Goal: Task Accomplishment & Management: Complete application form

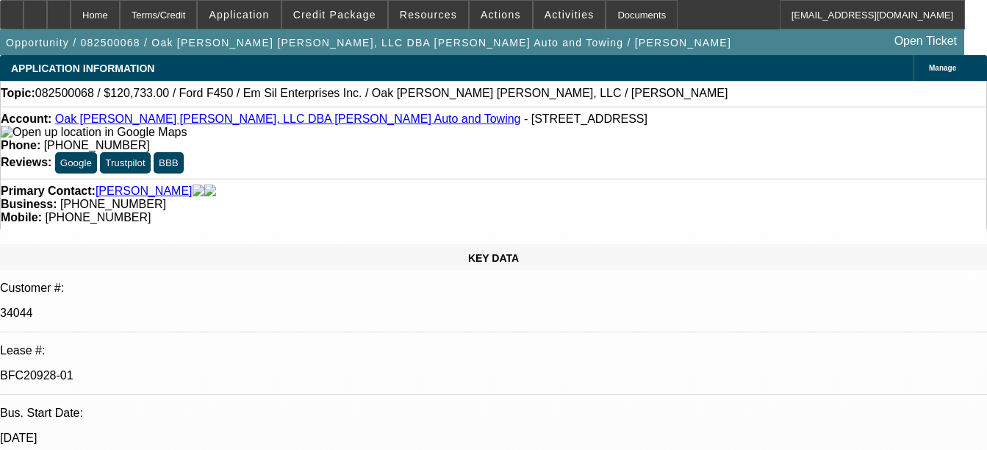
select select "0"
select select "2"
select select "0"
select select "2"
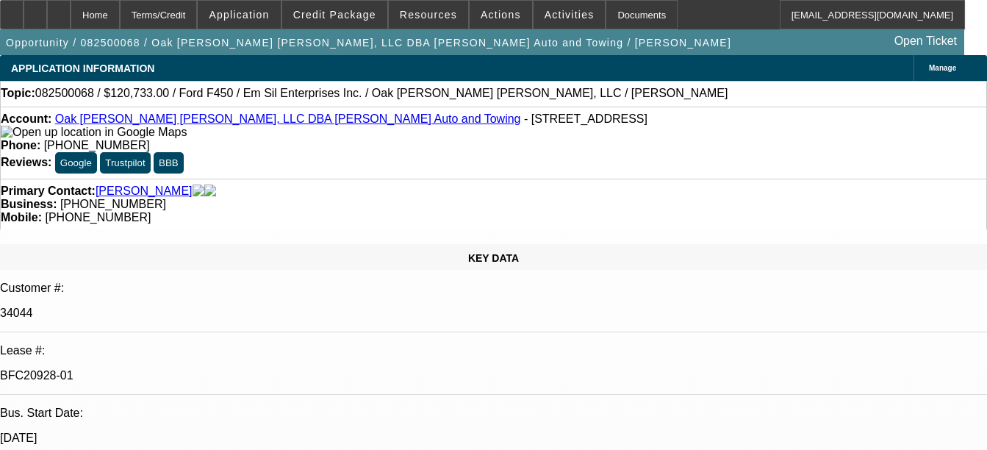
select select "0"
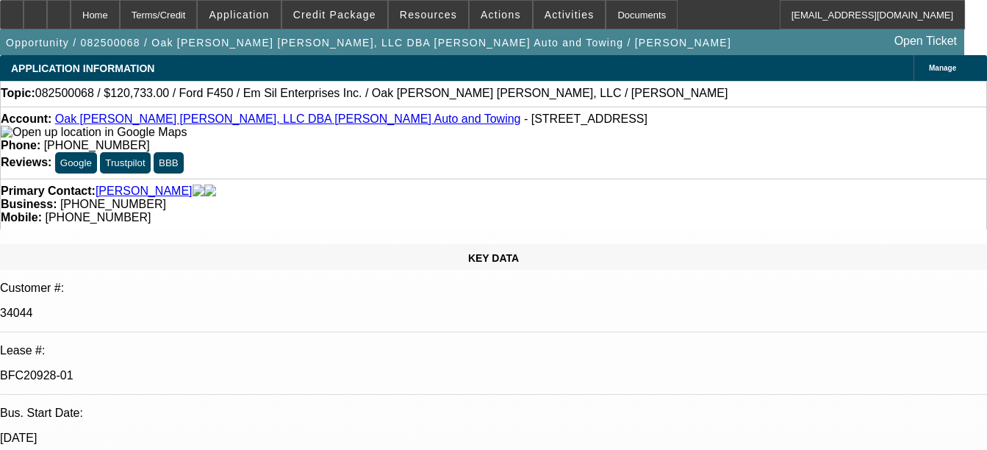
select select "0"
select select "1"
select select "2"
select select "6"
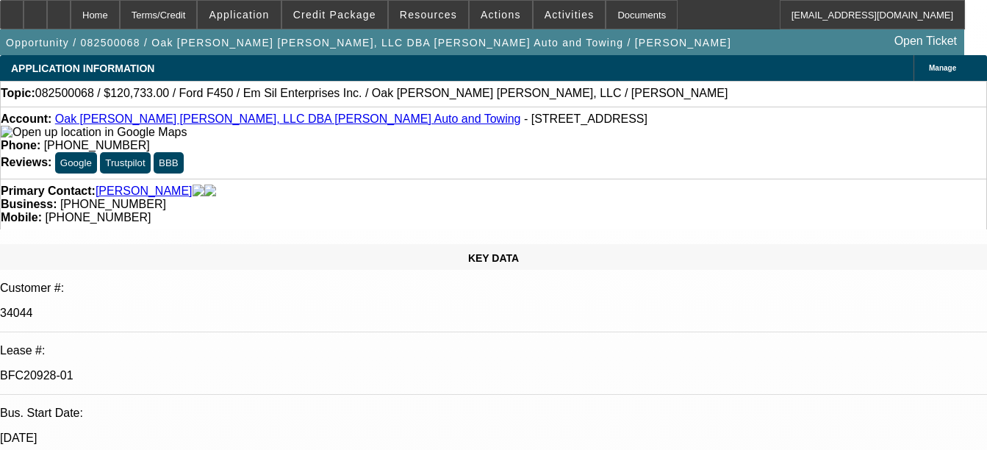
select select "1"
select select "2"
select select "6"
select select "1"
select select "2"
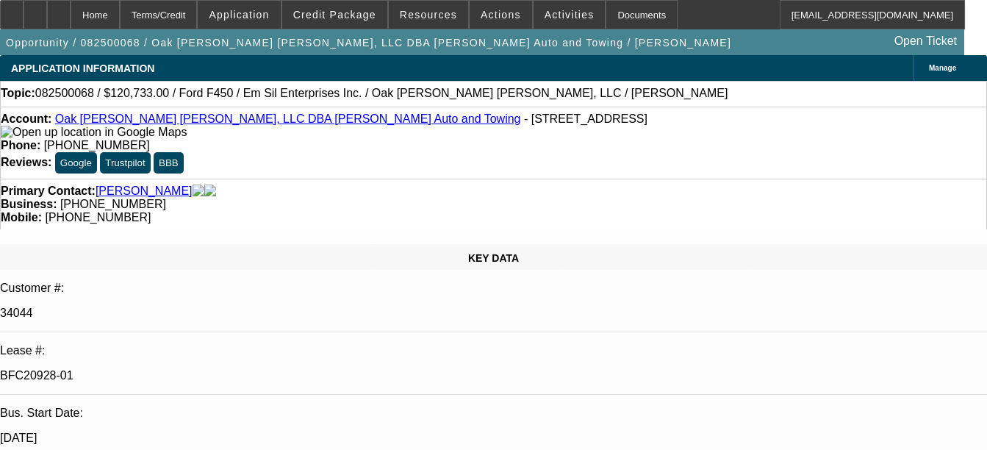
select select "6"
select select "1"
select select "2"
select select "6"
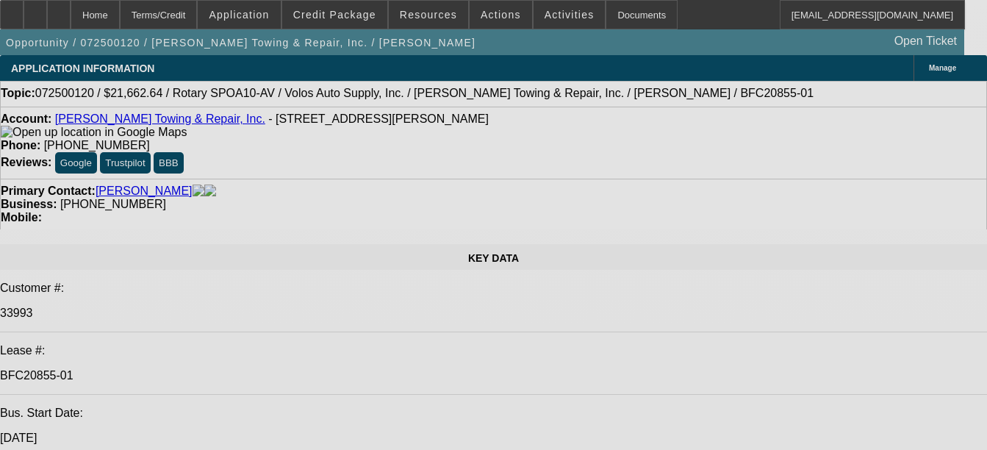
select select "0"
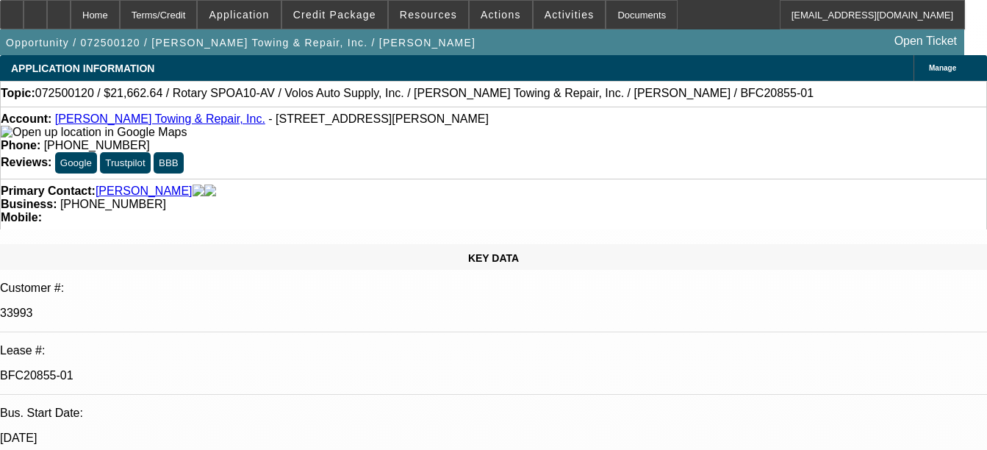
select select "0"
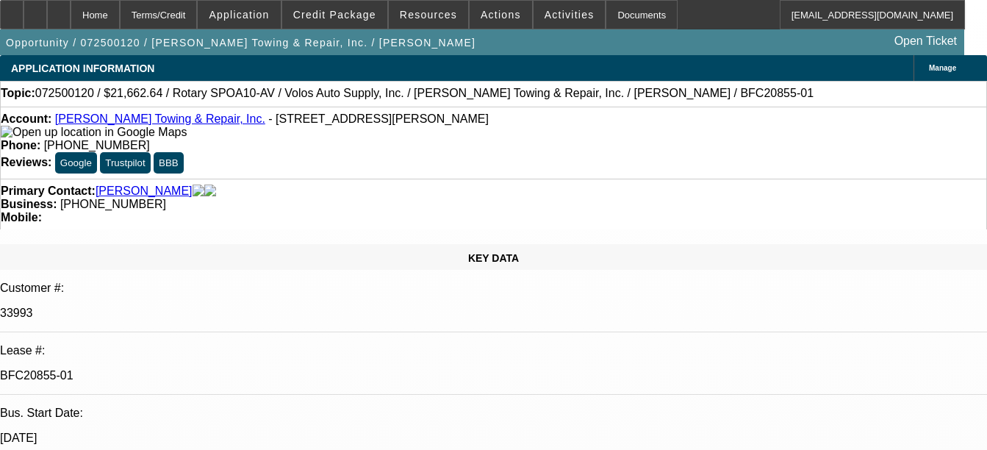
select select "0"
select select "1"
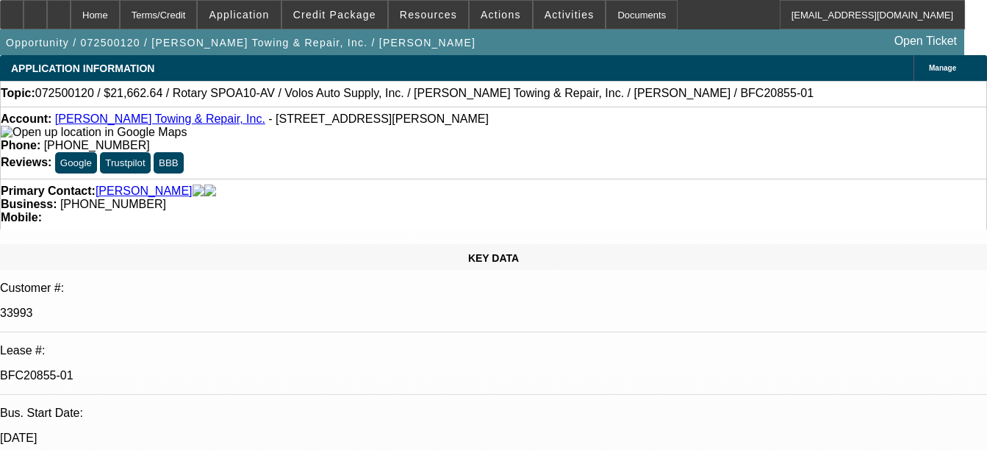
select select "6"
select select "1"
select select "6"
select select "1"
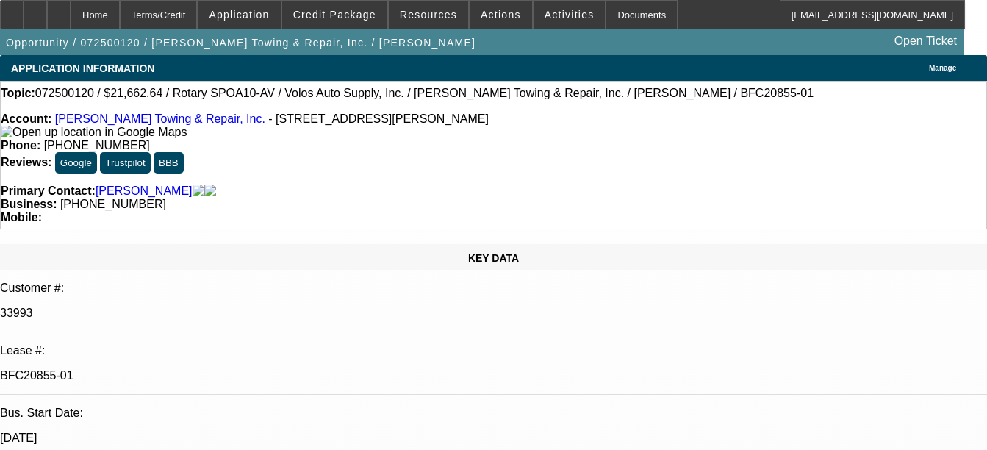
select select "1"
select select "6"
click at [611, 16] on div "Documents" at bounding box center [642, 14] width 72 height 29
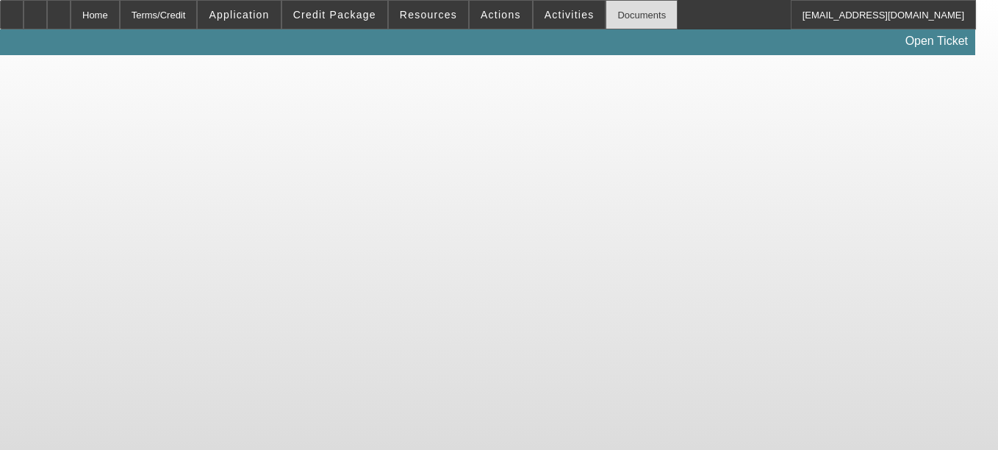
click at [623, 20] on div "Documents" at bounding box center [642, 14] width 72 height 29
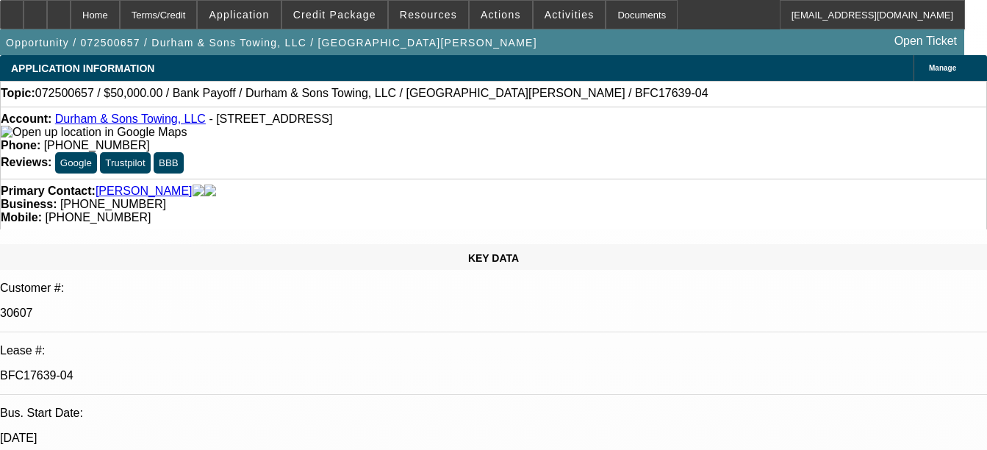
select select "0"
select select "2"
select select "0"
select select "6"
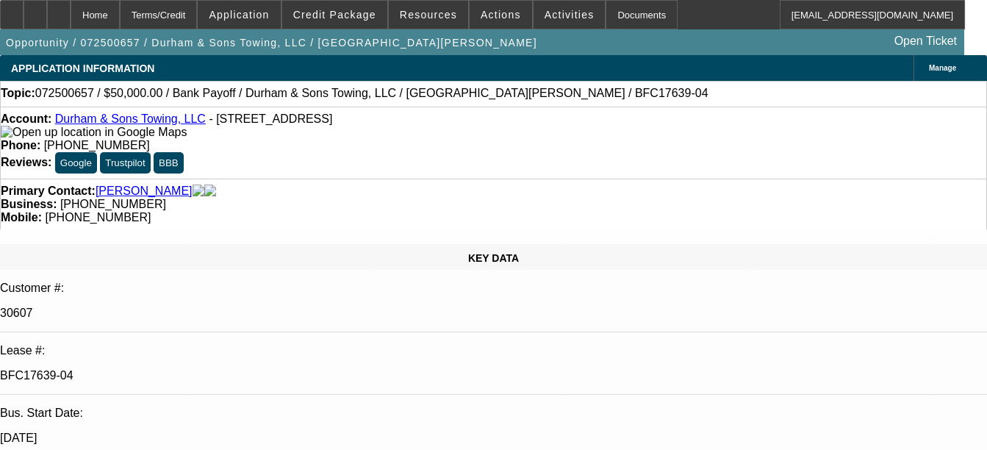
select select "0"
select select "2"
select select "0"
select select "6"
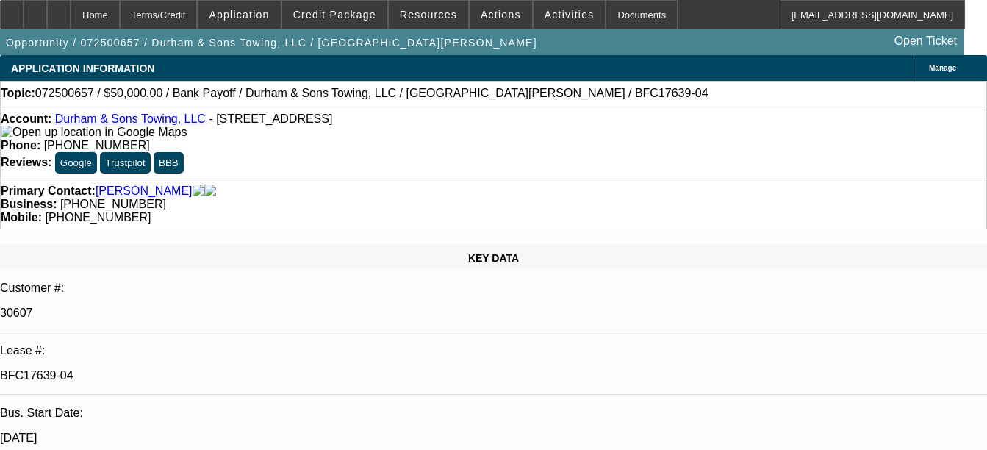
select select "0"
select select "6"
select select "0"
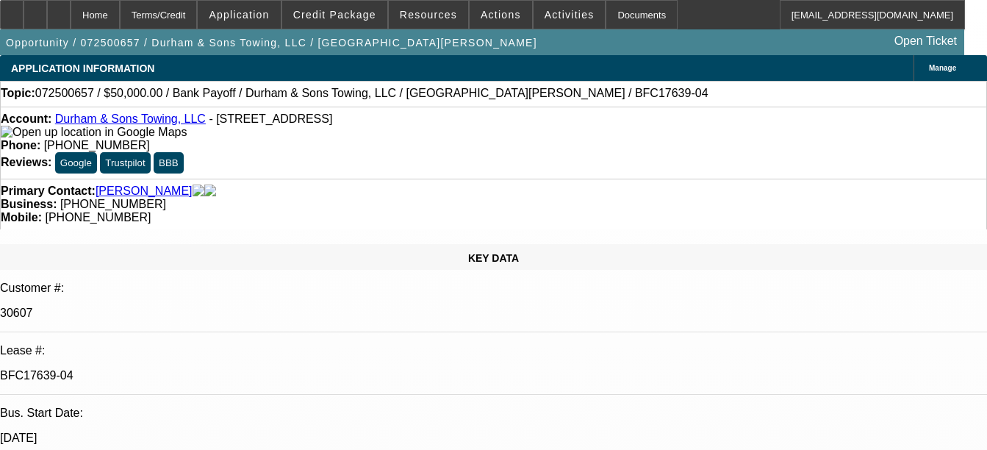
select select "0"
select select "2"
select select "0"
select select "6"
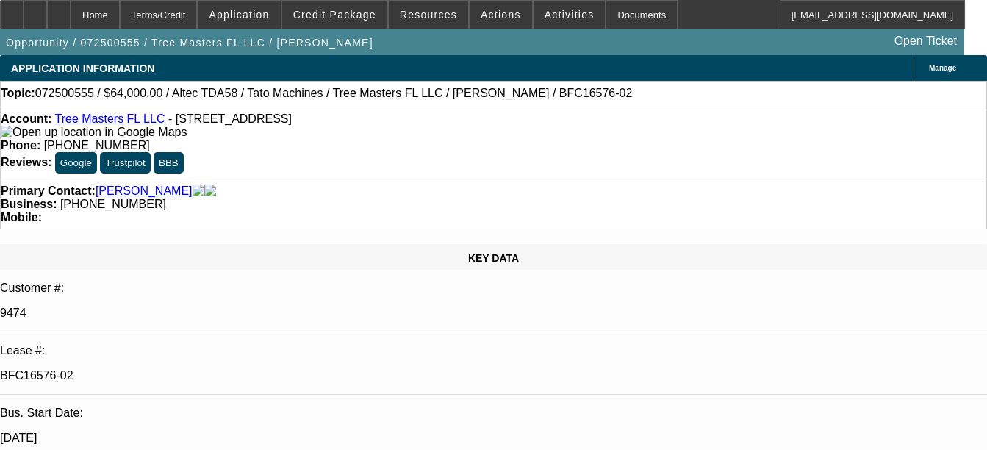
select select "0"
select select "3"
select select "0"
select select "6"
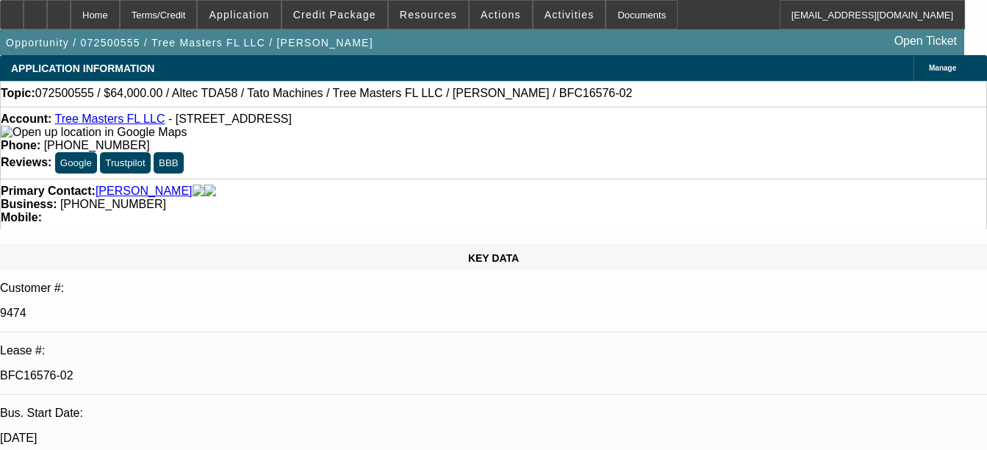
select select "0"
select select "3"
select select "0"
select select "6"
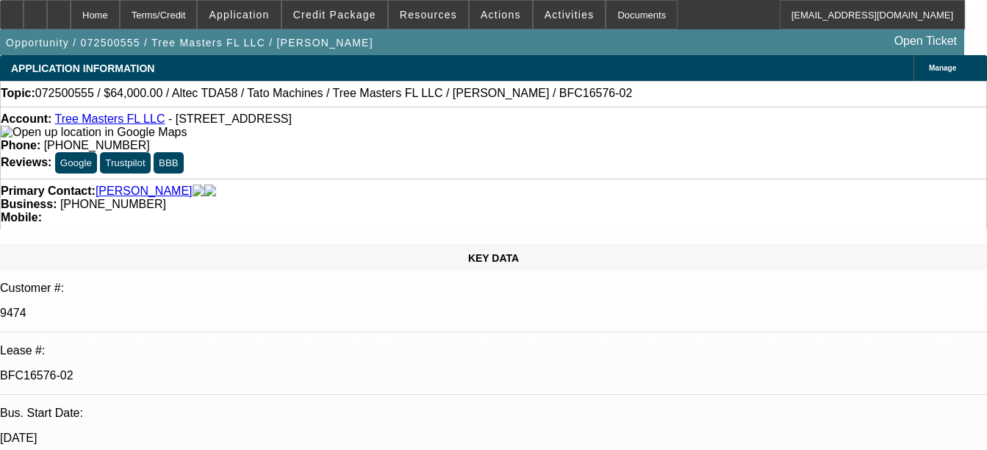
select select "0"
select select "3"
select select "0"
select select "6"
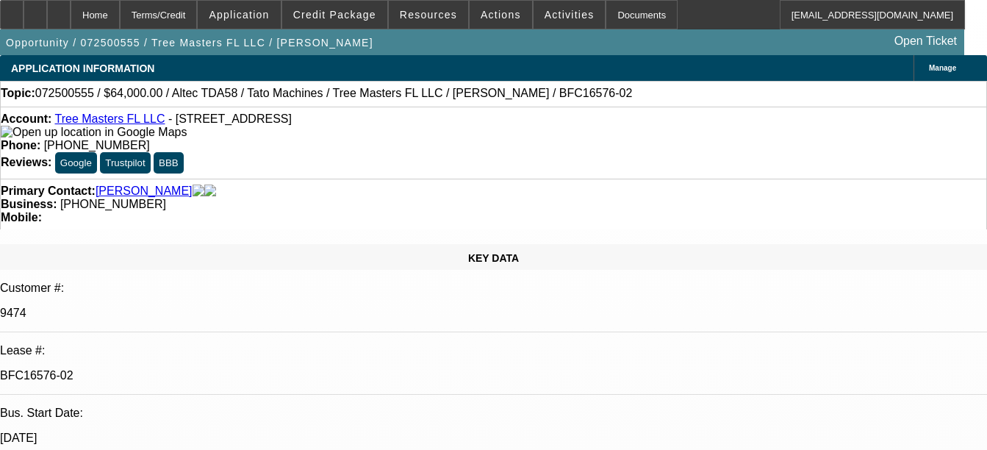
select select "0"
select select "2"
select select "0"
select select "6"
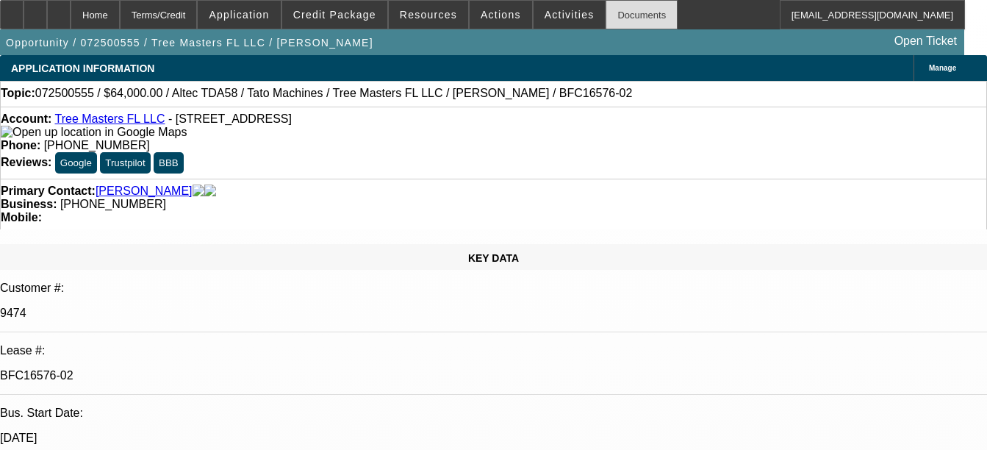
click at [613, 12] on div "Documents" at bounding box center [642, 14] width 72 height 29
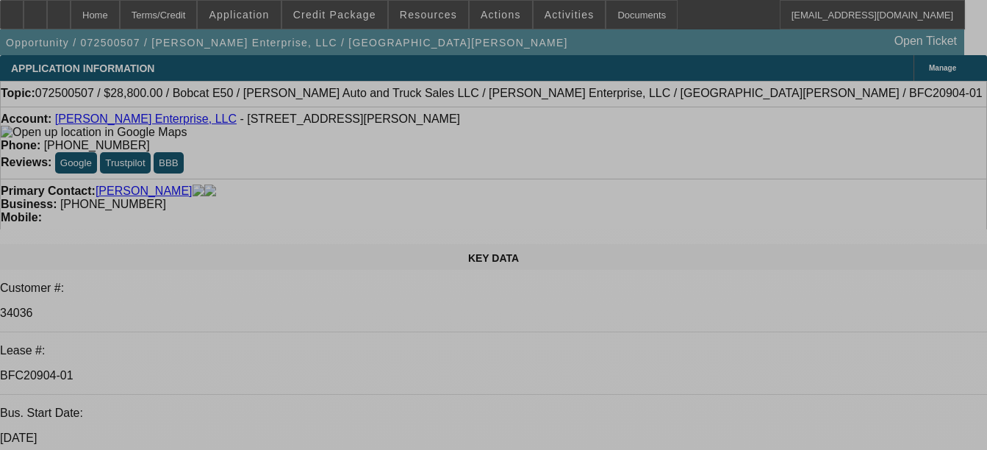
select select "0"
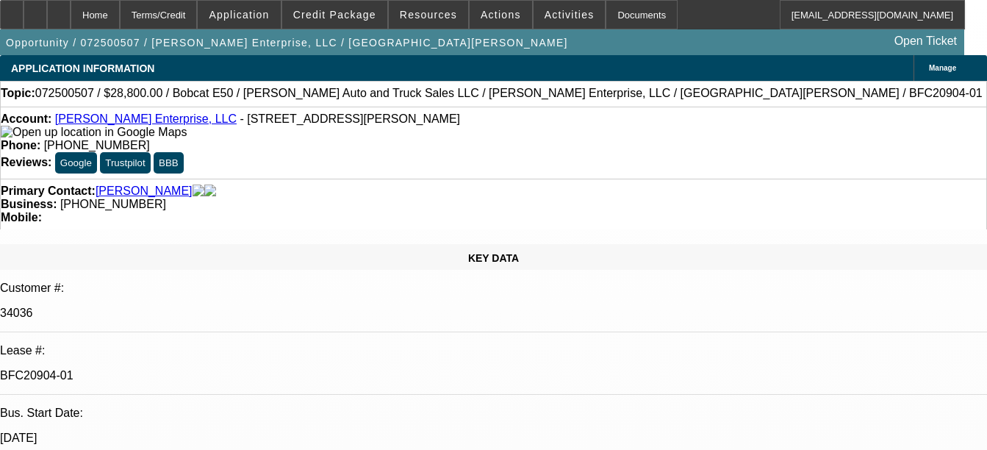
select select "0"
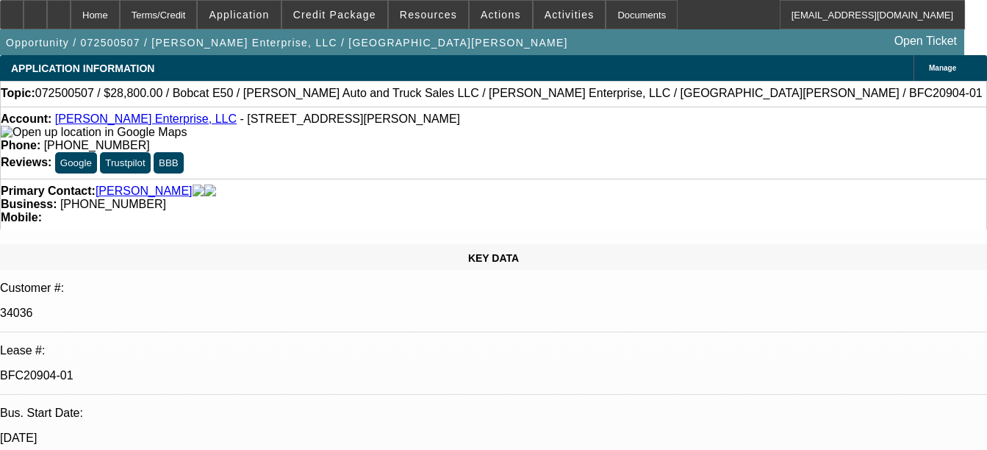
select select "0"
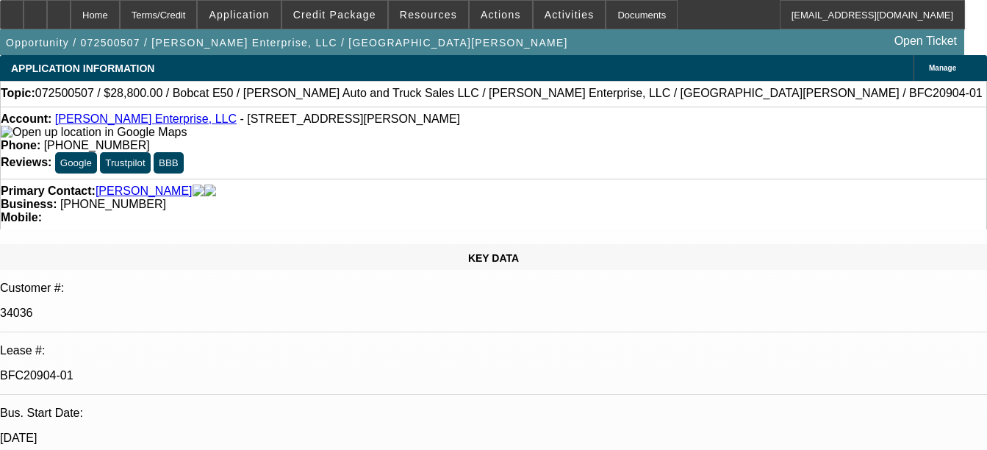
select select "0"
select select "1"
select select "3"
select select "6"
select select "1"
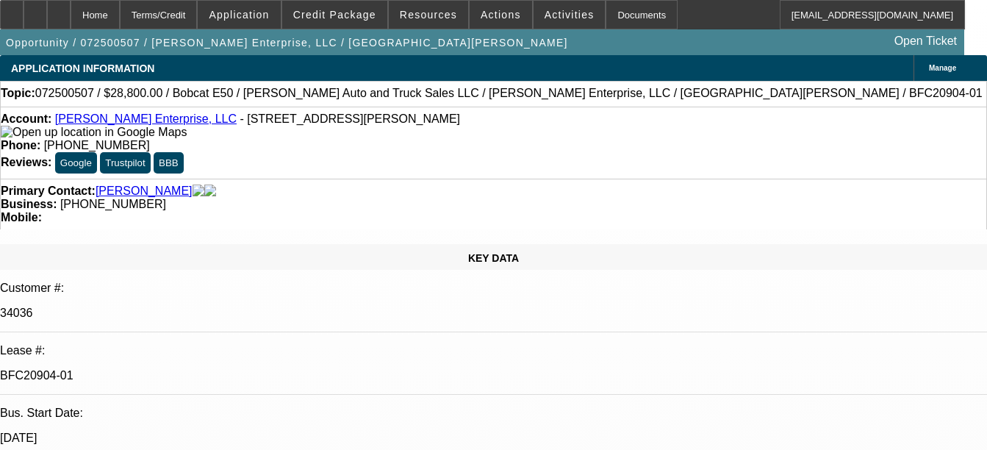
select select "3"
select select "6"
select select "1"
select select "3"
select select "6"
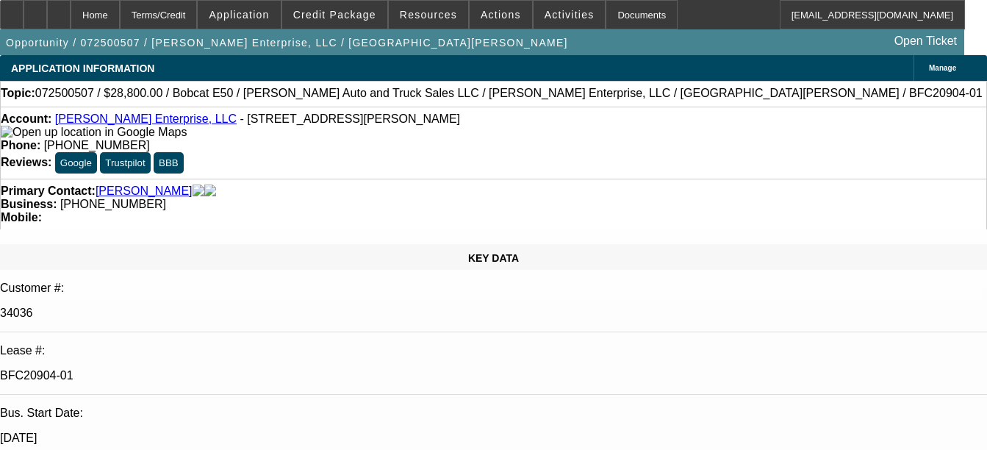
select select "1"
select select "3"
select select "6"
click at [619, 15] on div "Documents" at bounding box center [642, 14] width 72 height 29
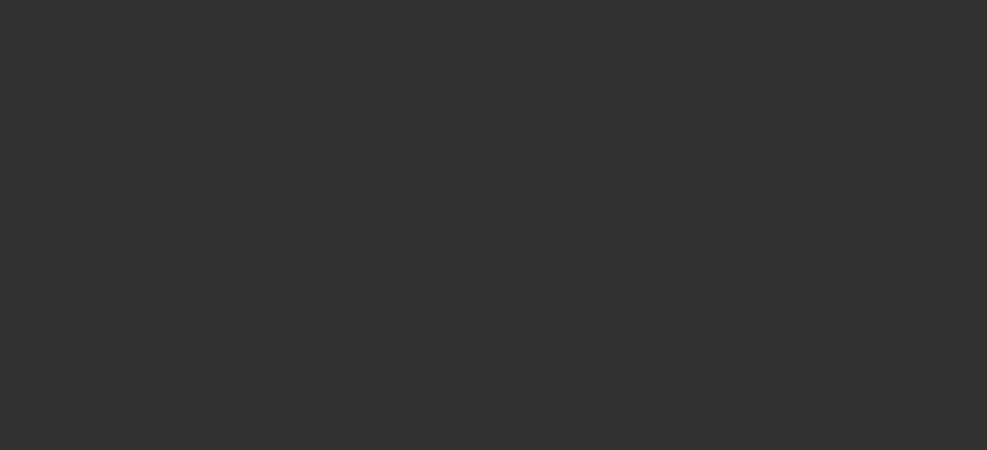
select select "0"
select select "2"
select select "0"
select select "2"
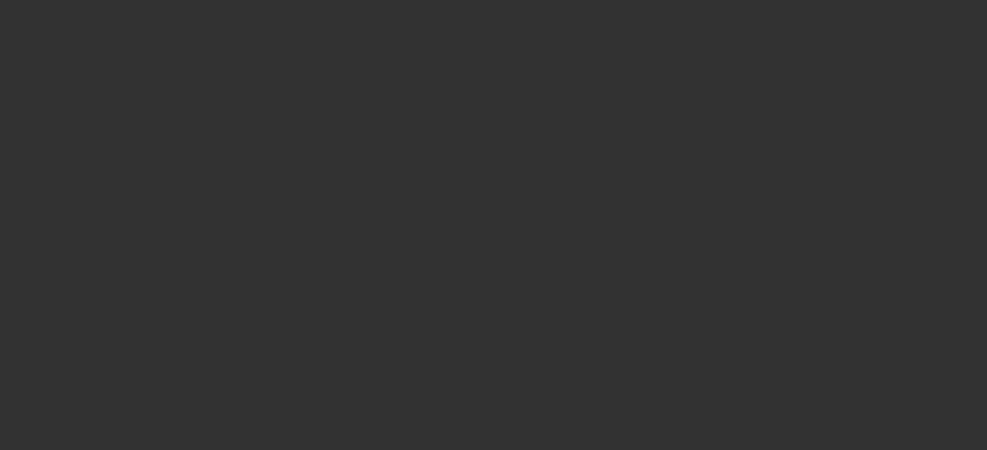
select select "0"
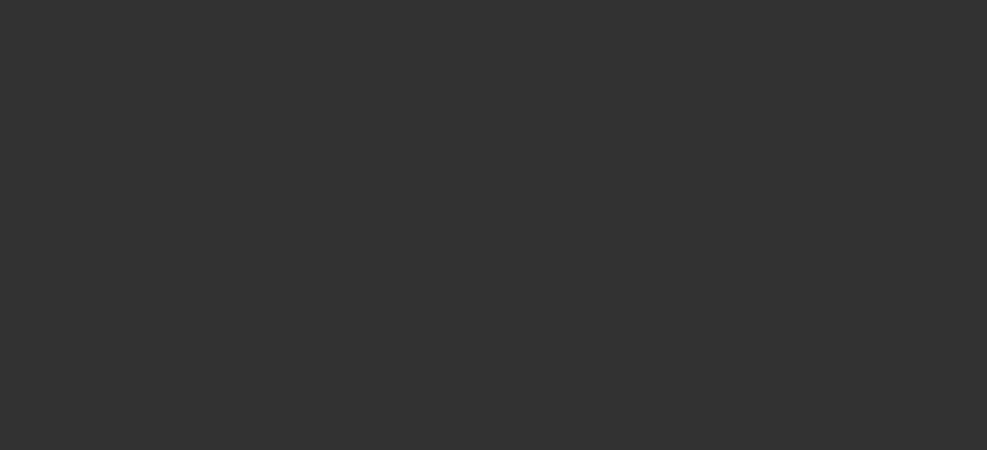
select select "0"
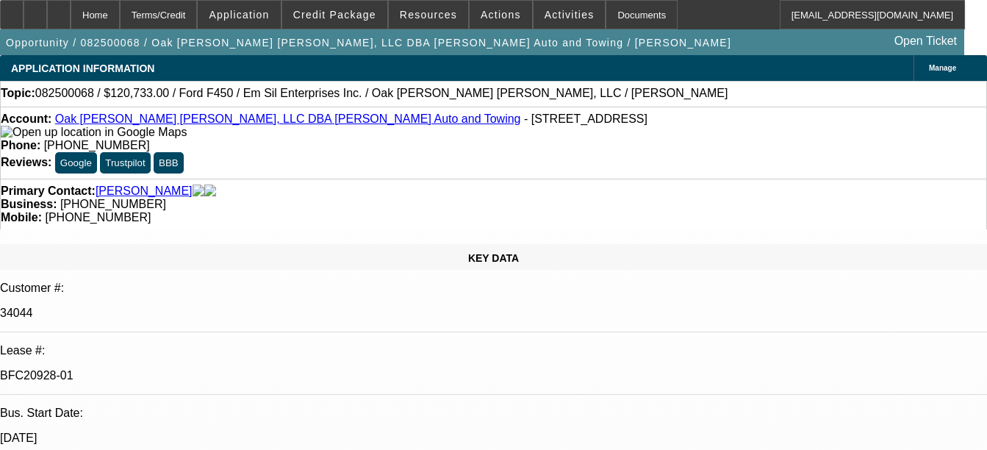
select select "1"
select select "2"
select select "6"
select select "1"
select select "2"
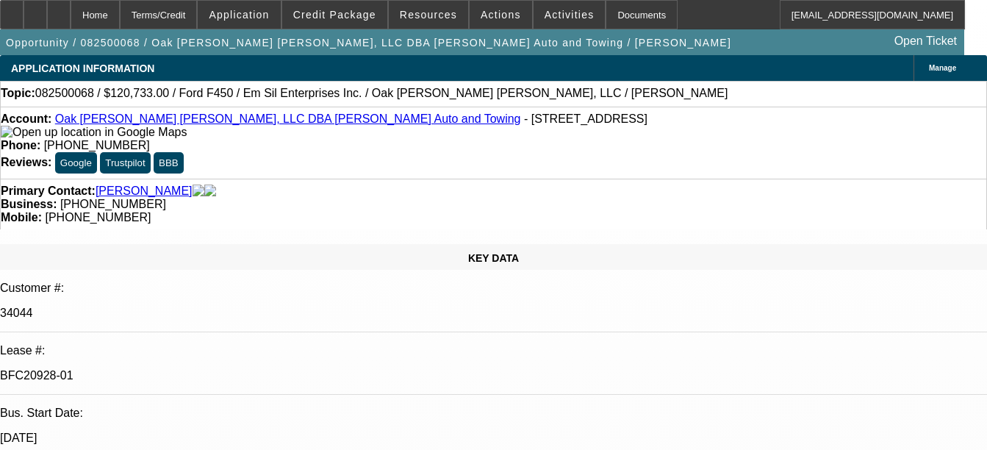
select select "6"
select select "1"
select select "2"
select select "6"
select select "1"
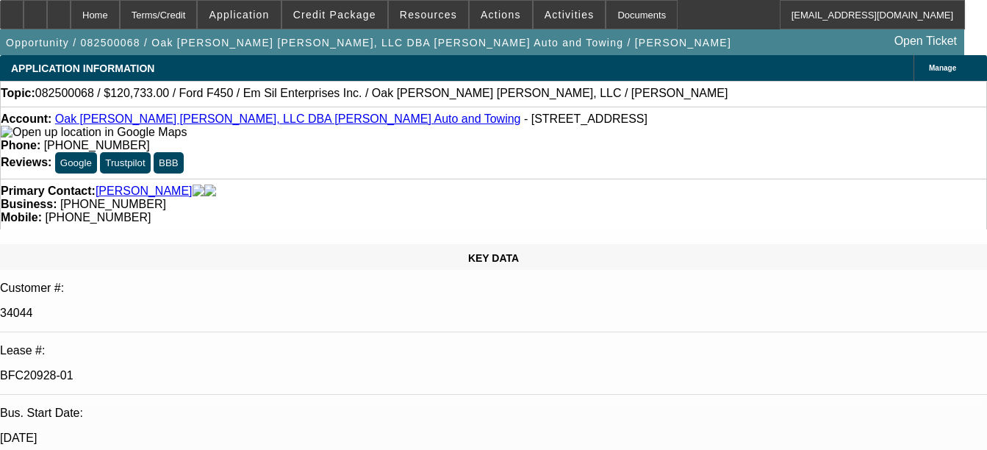
select select "2"
select select "6"
click at [627, 26] on div "Documents" at bounding box center [642, 14] width 72 height 29
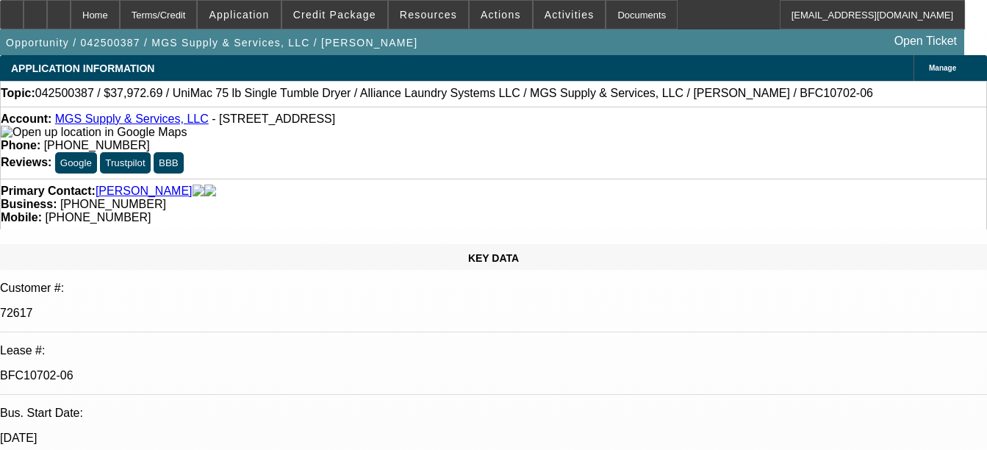
select select "0"
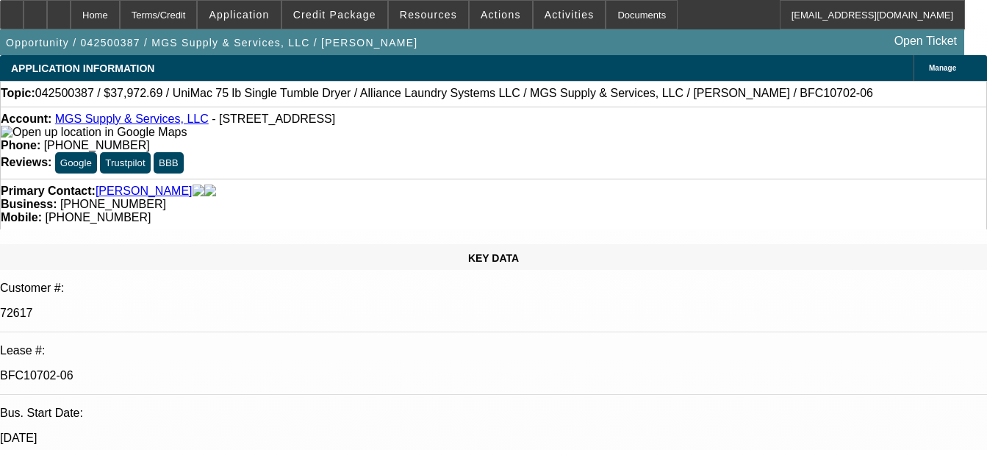
select select "0"
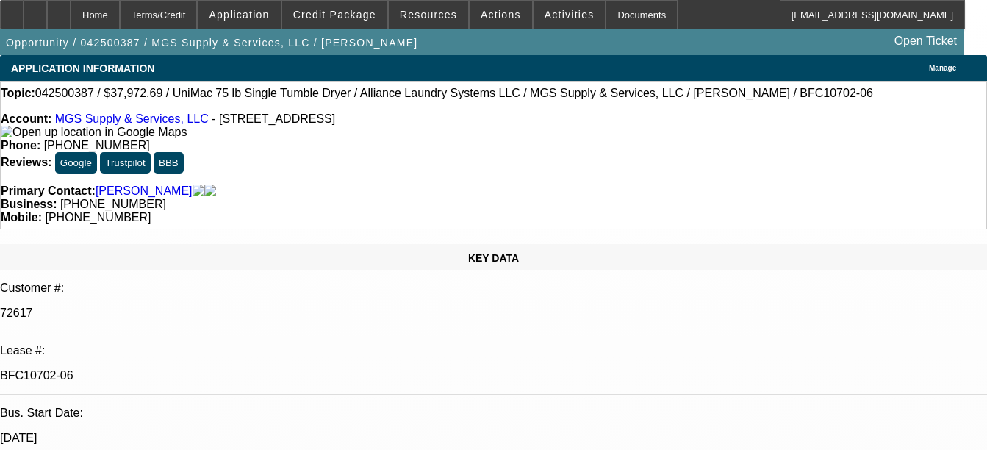
select select "0"
select select "1"
select select "6"
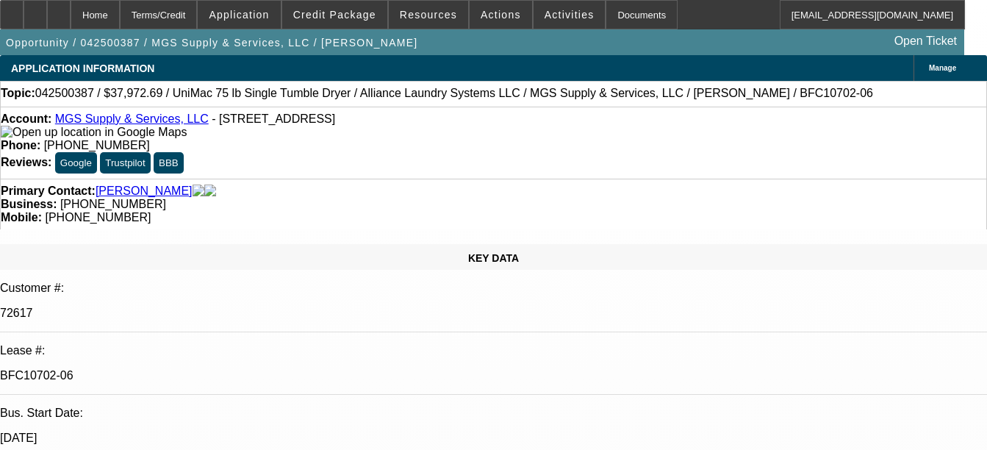
select select "1"
select select "6"
select select "1"
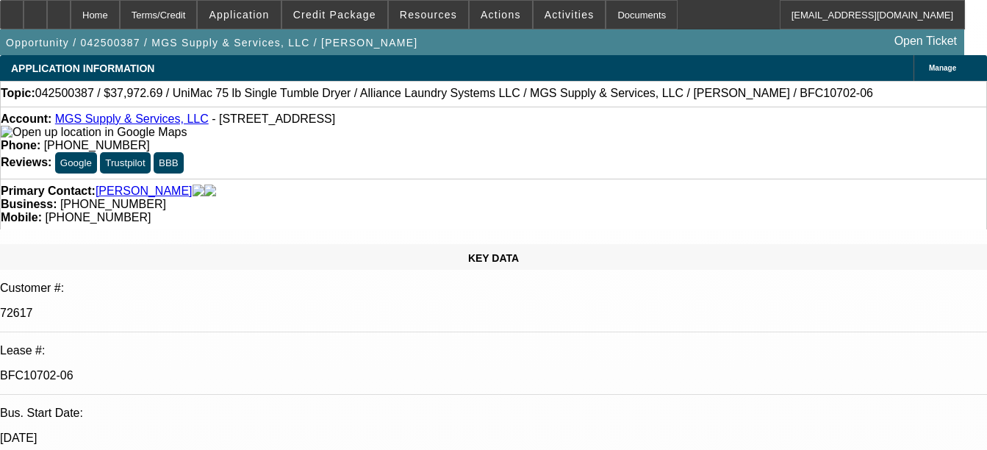
select select "6"
select select "1"
select select "6"
click at [632, 12] on div "Documents" at bounding box center [642, 14] width 72 height 29
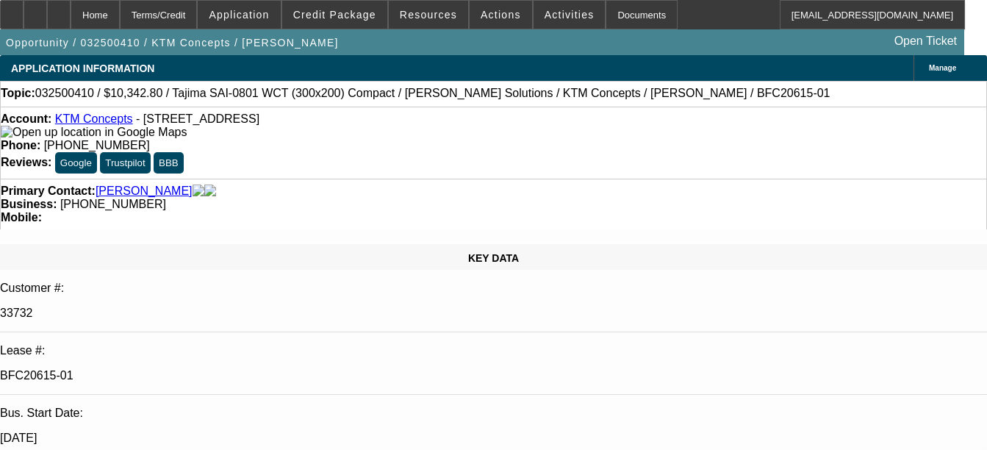
select select "0.1"
select select "2"
select select "0.1"
select select "2"
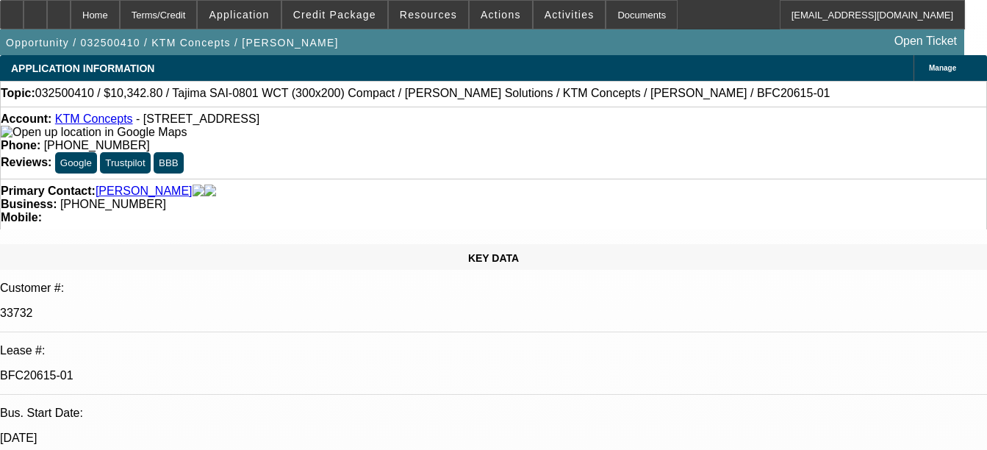
select select "0.1"
select select "2"
select select "0.1"
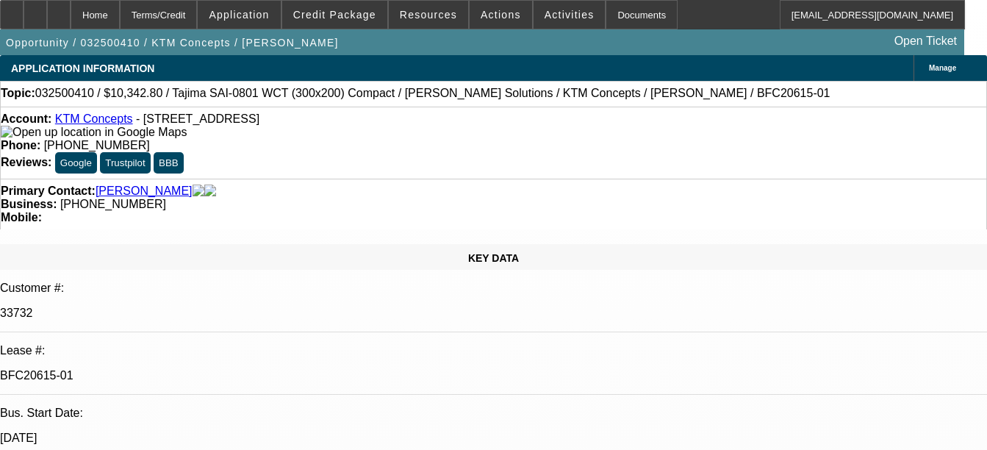
select select "2"
select select "0.1"
select select "1"
select select "2"
select select "4"
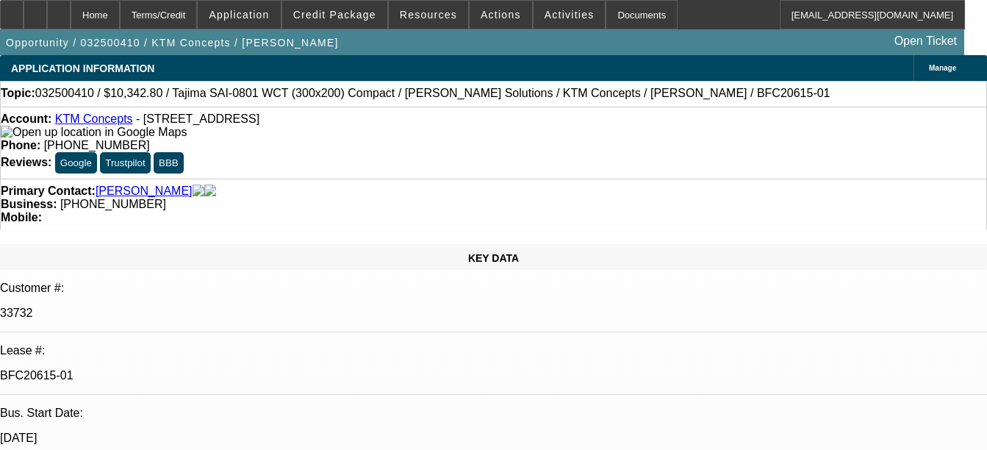
select select "1"
select select "2"
select select "4"
select select "1"
select select "2"
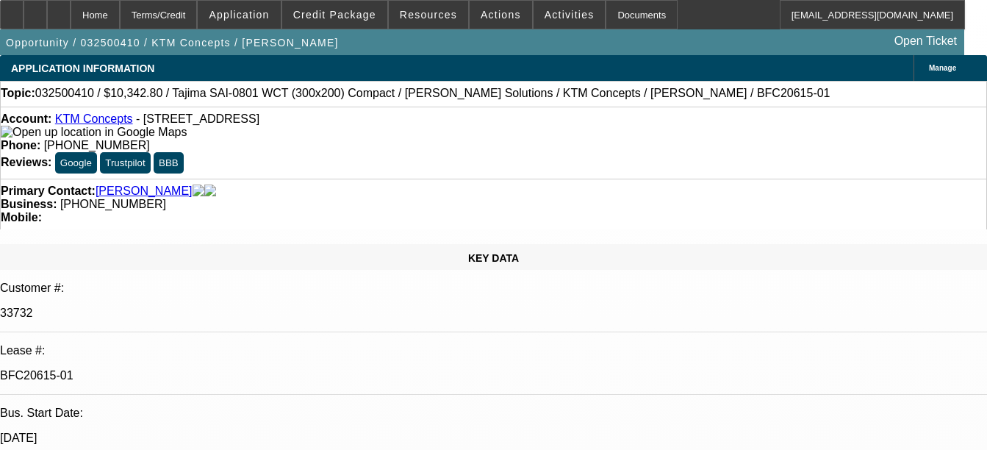
select select "4"
select select "1"
select select "2"
select select "4"
click at [611, 16] on div "Documents" at bounding box center [642, 14] width 72 height 29
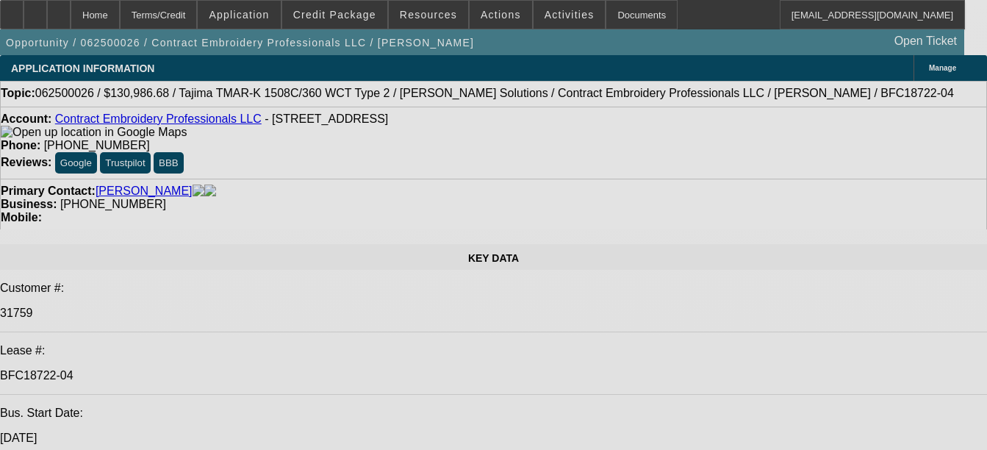
select select "0"
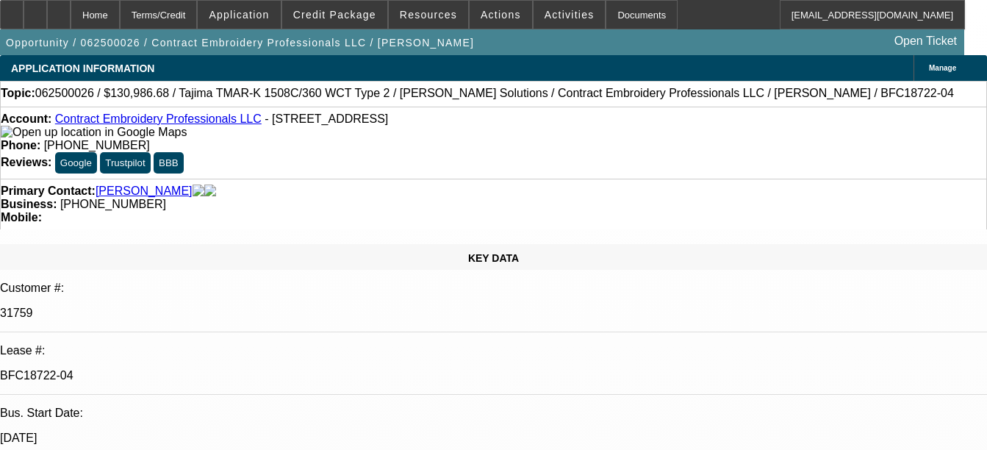
select select "2"
select select "0.1"
select select "0"
select select "2"
select select "0.1"
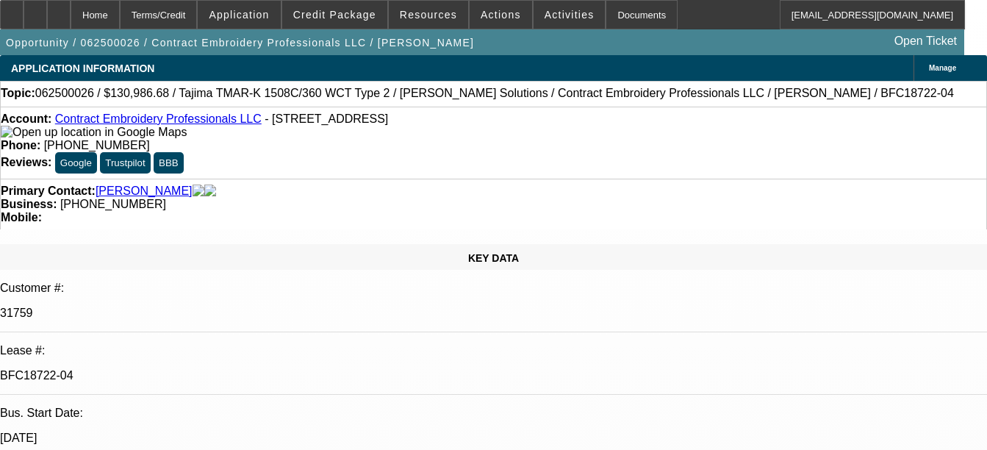
select select "0"
select select "2"
select select "0.1"
select select "0"
select select "2"
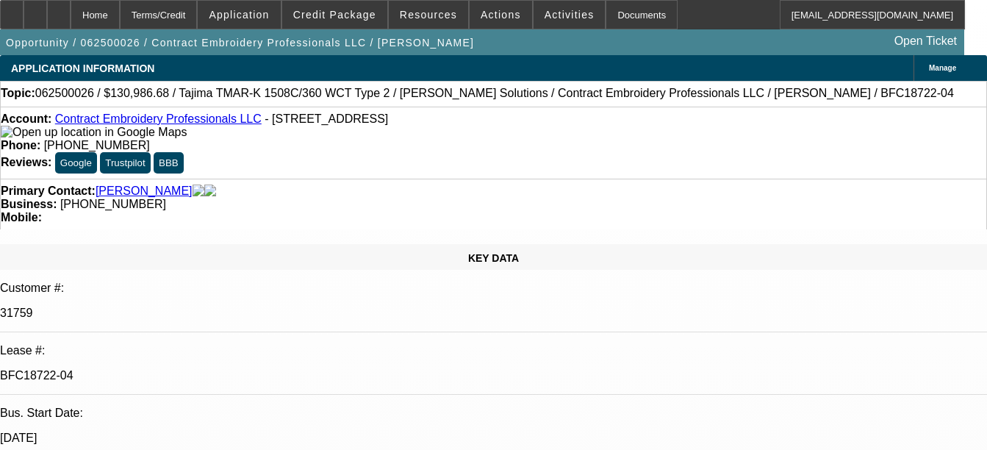
select select "0.1"
select select "1"
select select "2"
select select "4"
select select "1"
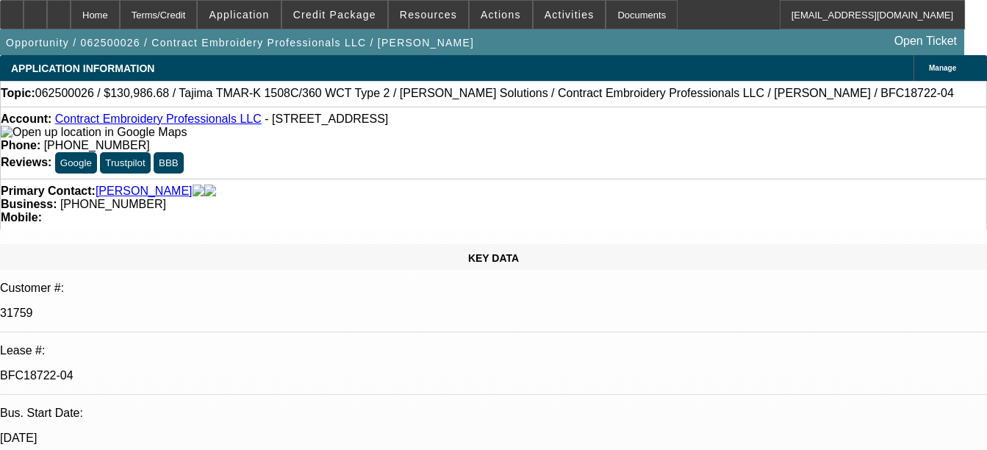
select select "2"
select select "4"
select select "1"
select select "2"
select select "4"
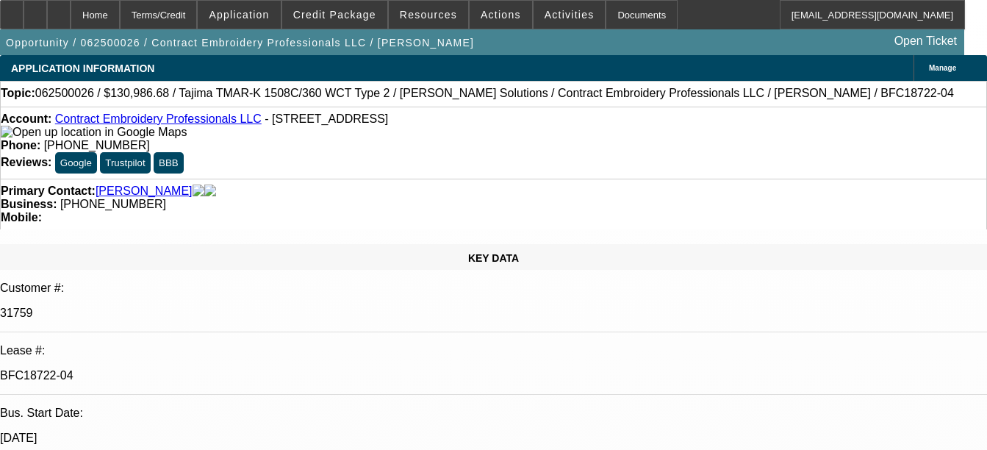
select select "1"
select select "2"
select select "4"
click at [623, 23] on div "Documents" at bounding box center [642, 14] width 72 height 29
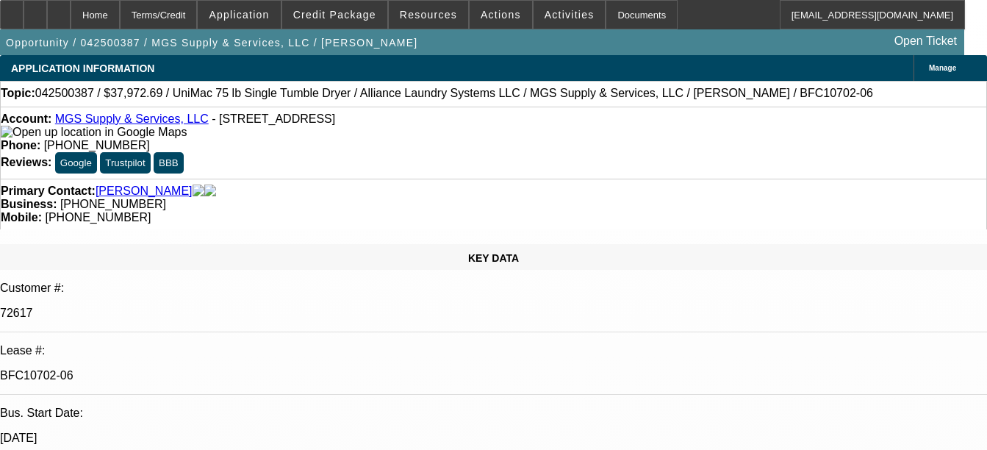
select select "0"
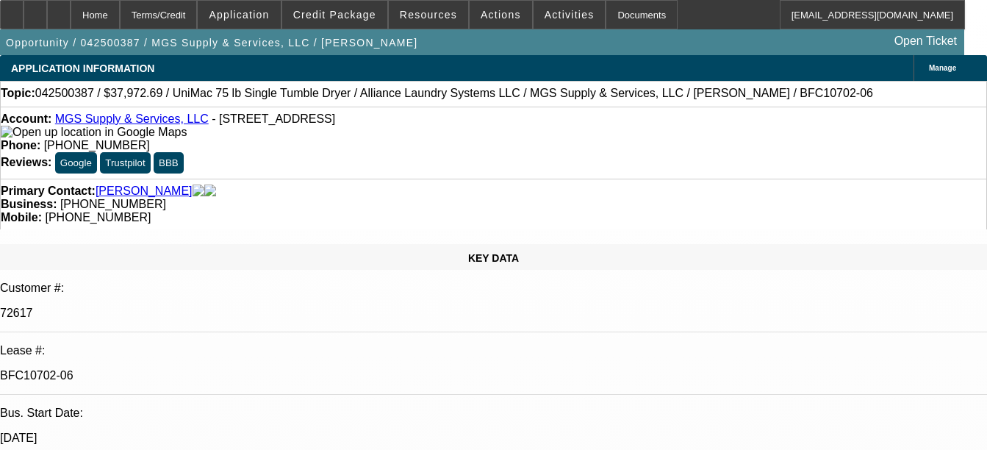
select select "0"
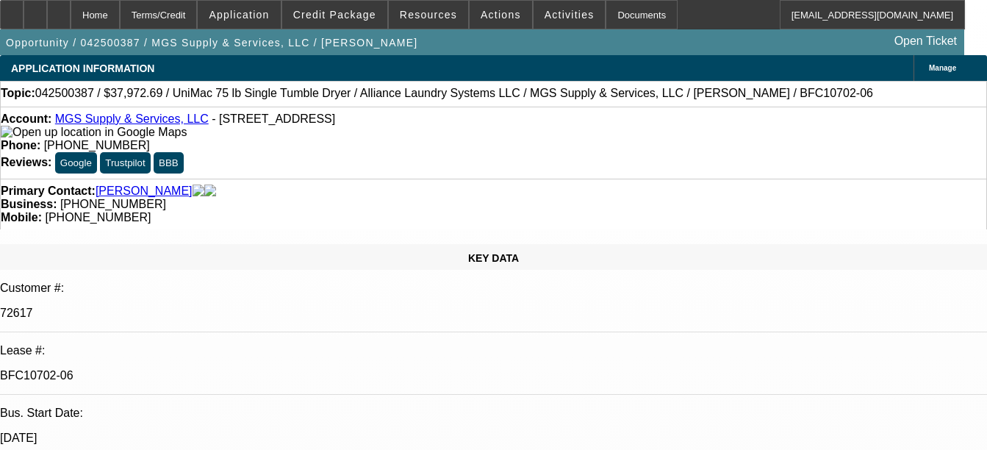
select select "0"
select select "1"
select select "6"
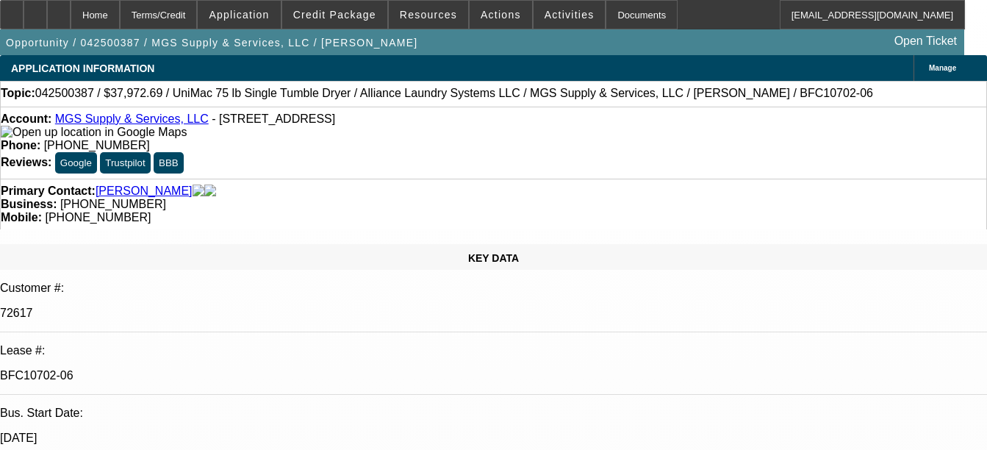
select select "1"
select select "6"
select select "1"
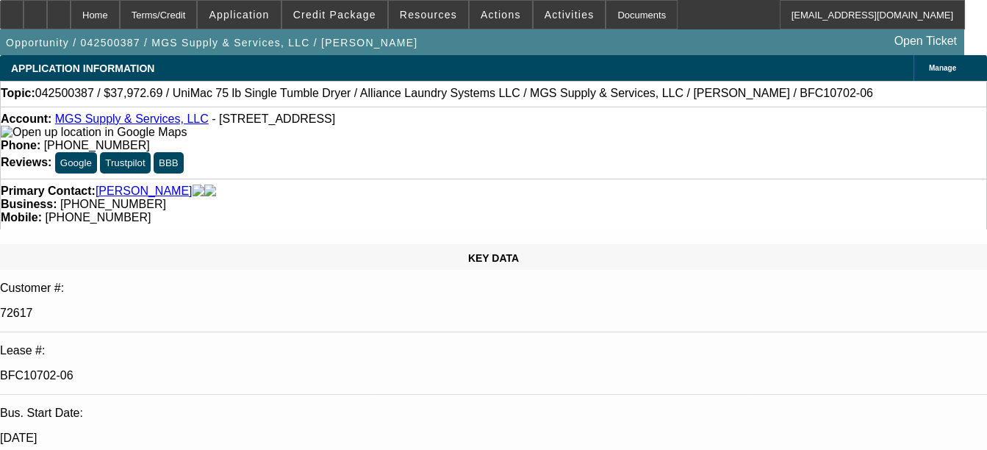
select select "6"
select select "1"
select select "6"
